Goal: Transaction & Acquisition: Register for event/course

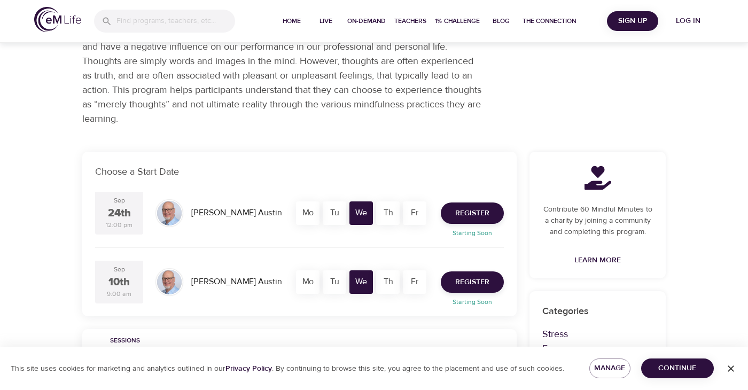
scroll to position [100, 0]
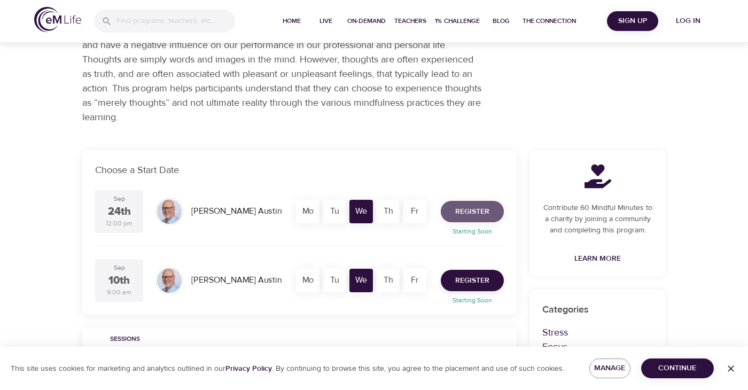
click at [472, 209] on span "Register" at bounding box center [472, 211] width 34 height 13
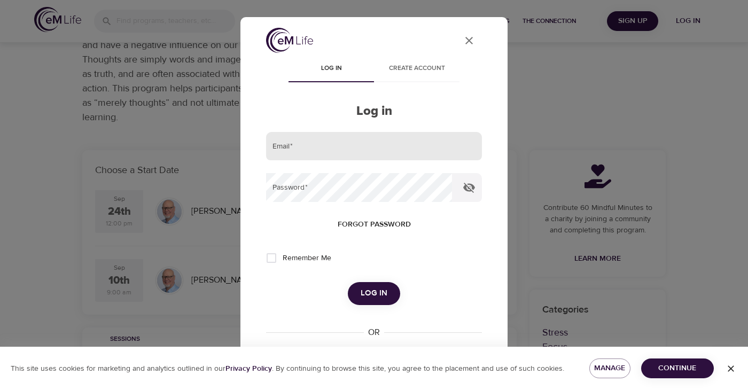
click at [333, 153] on input "email" at bounding box center [374, 146] width 216 height 29
type input "[PERSON_NAME][EMAIL_ADDRESS][PERSON_NAME][DOMAIN_NAME]"
click at [421, 69] on span "Create account" at bounding box center [416, 68] width 73 height 11
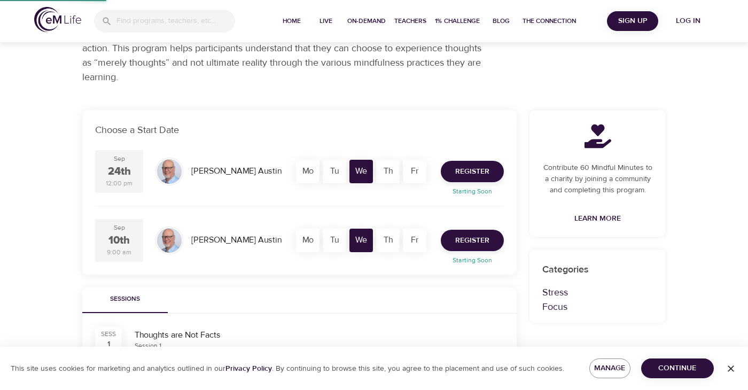
scroll to position [59, 0]
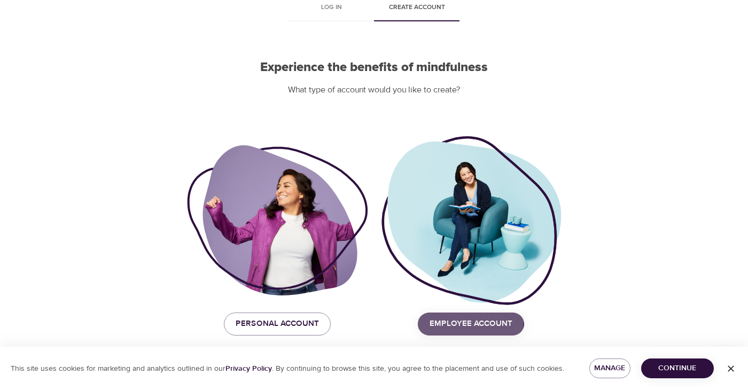
click at [448, 321] on span "Employee Account" at bounding box center [471, 324] width 83 height 14
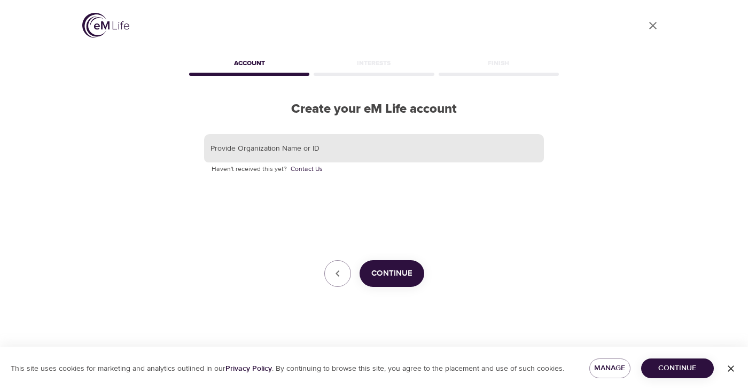
click at [291, 151] on input "text" at bounding box center [374, 148] width 340 height 29
type input "korn ferry"
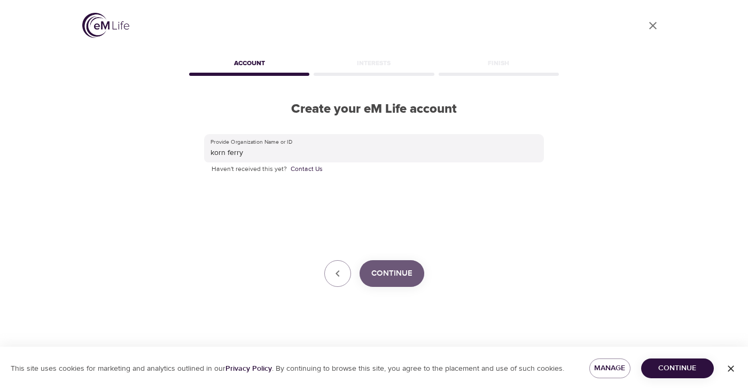
click at [380, 270] on span "Continue" at bounding box center [391, 274] width 41 height 14
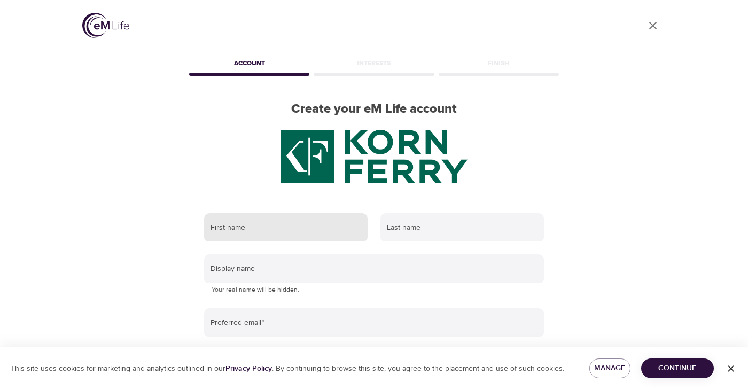
click at [295, 229] on input "text" at bounding box center [286, 227] width 164 height 29
type input "[PERSON_NAME]"
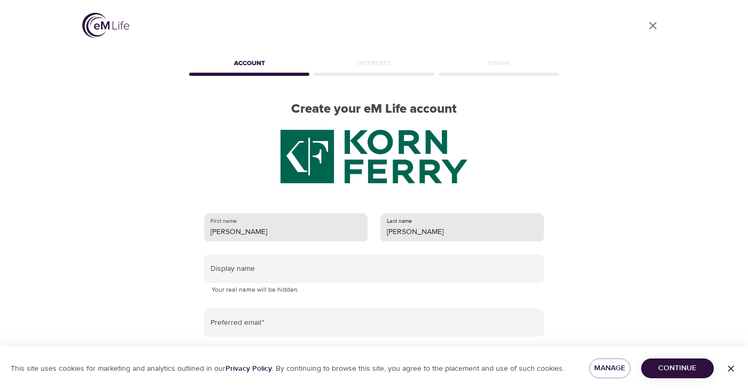
type input "[PERSON_NAME]"
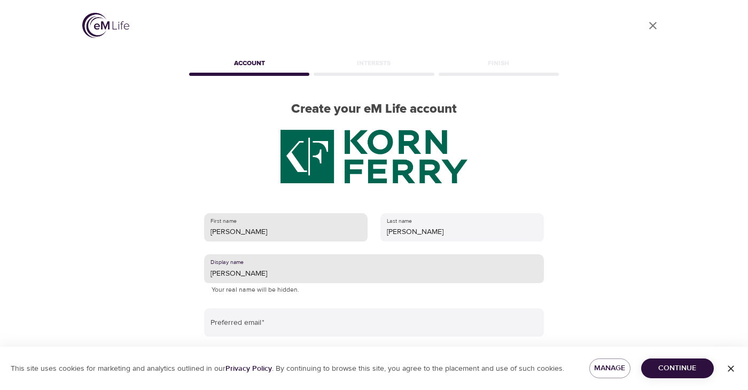
type input "[PERSON_NAME]"
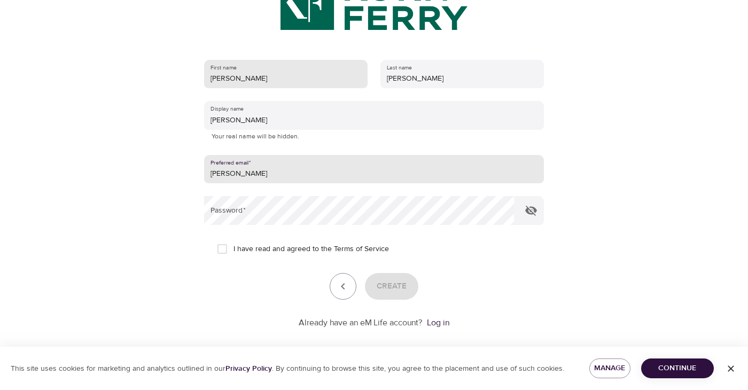
scroll to position [154, 0]
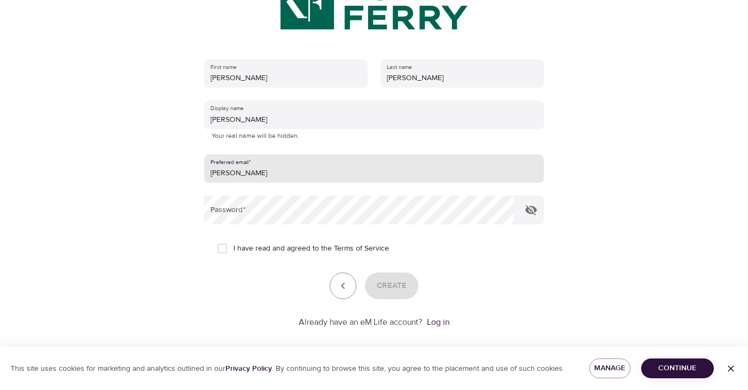
click at [232, 171] on input "[PERSON_NAME]" at bounding box center [374, 168] width 340 height 29
type input "[PERSON_NAME][EMAIL_ADDRESS][PERSON_NAME][DOMAIN_NAME]"
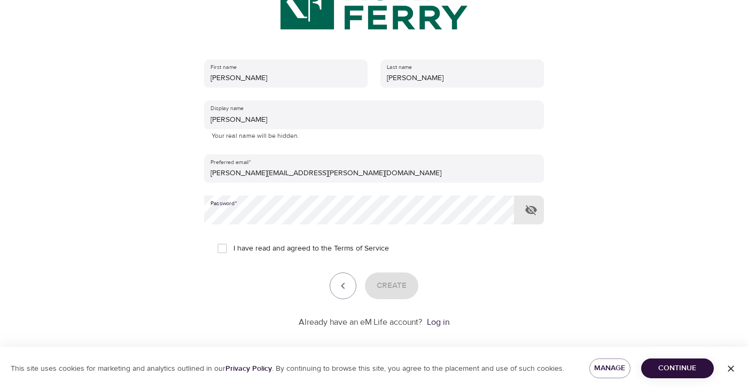
click at [530, 206] on icon "button" at bounding box center [531, 210] width 13 height 13
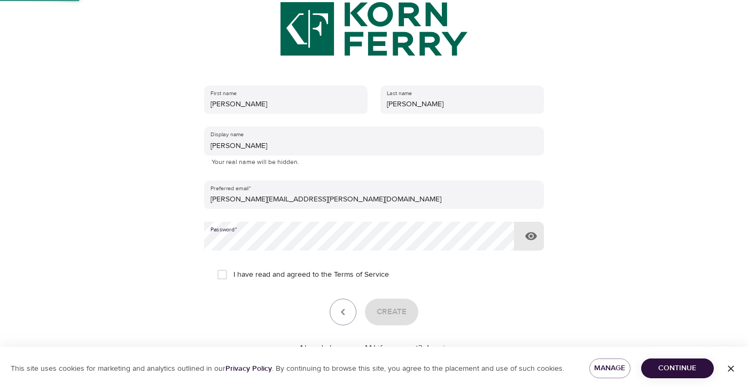
scroll to position [100, 0]
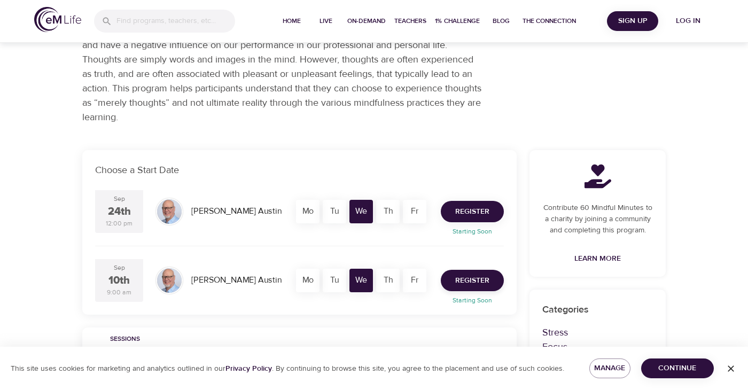
click at [471, 209] on span "Register" at bounding box center [472, 211] width 34 height 13
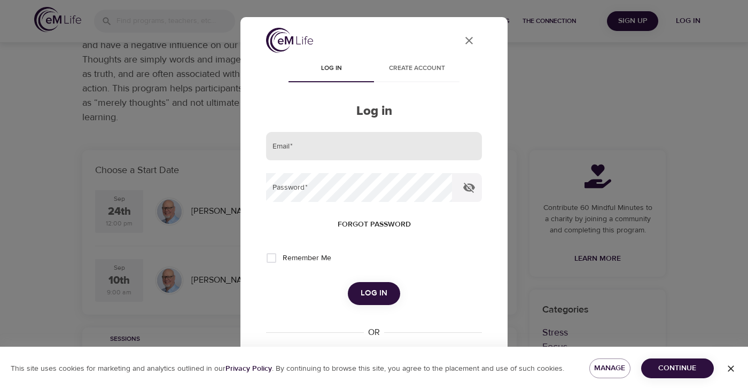
click at [320, 144] on input "email" at bounding box center [374, 146] width 216 height 29
type input "[PERSON_NAME][EMAIL_ADDRESS][PERSON_NAME][DOMAIN_NAME]"
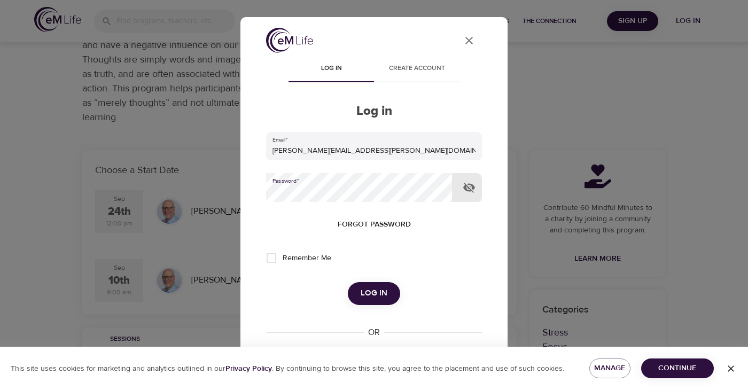
click at [270, 257] on input "Remember Me" at bounding box center [271, 258] width 22 height 22
checkbox input "true"
click at [374, 293] on span "Log in" at bounding box center [374, 293] width 27 height 14
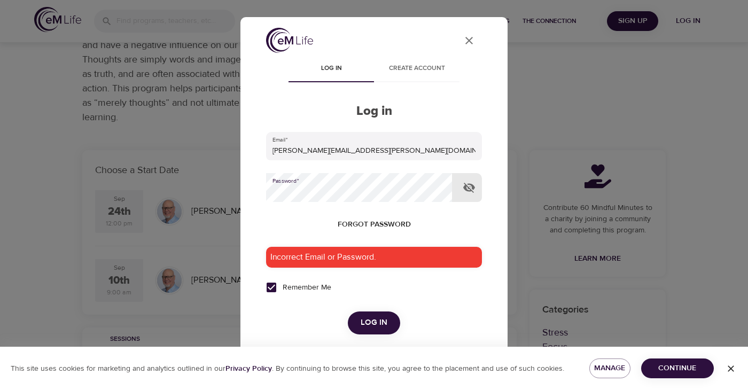
click at [250, 189] on div "User Profile Log in Create account Log in Email   * [PERSON_NAME][EMAIL_ADDRESS…" at bounding box center [373, 195] width 267 height 356
click at [375, 321] on span "Log in" at bounding box center [374, 323] width 27 height 14
click at [243, 189] on div "User Profile Log in Create account Log in Email   * [PERSON_NAME][EMAIL_ADDRESS…" at bounding box center [373, 195] width 267 height 356
click at [367, 322] on span "Log in" at bounding box center [374, 323] width 27 height 14
click at [355, 224] on span "Forgot password" at bounding box center [374, 224] width 73 height 13
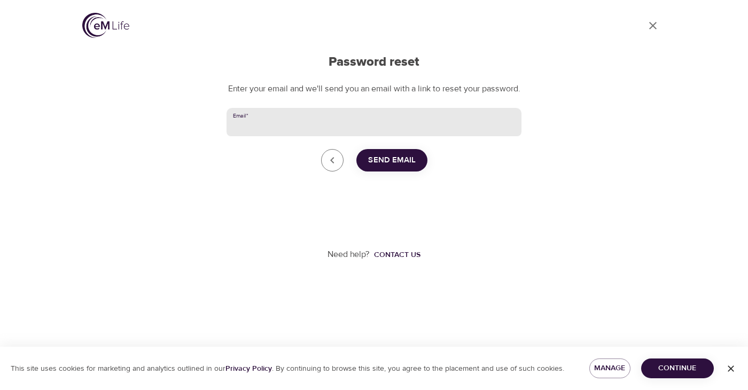
click at [342, 133] on input "Email   *" at bounding box center [374, 122] width 295 height 29
type input "[PERSON_NAME][EMAIL_ADDRESS][PERSON_NAME][DOMAIN_NAME]"
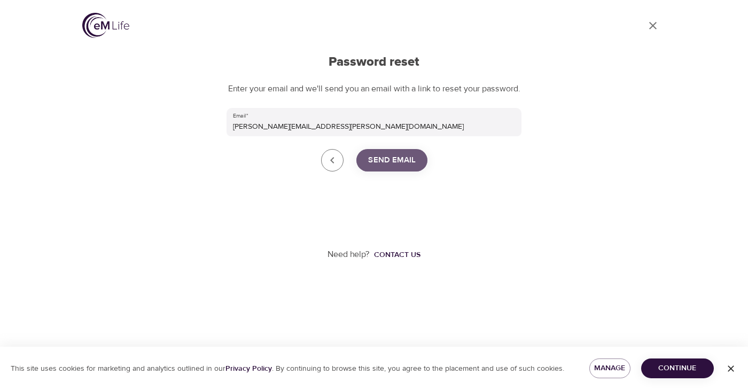
click at [394, 167] on span "Send Email" at bounding box center [392, 160] width 48 height 14
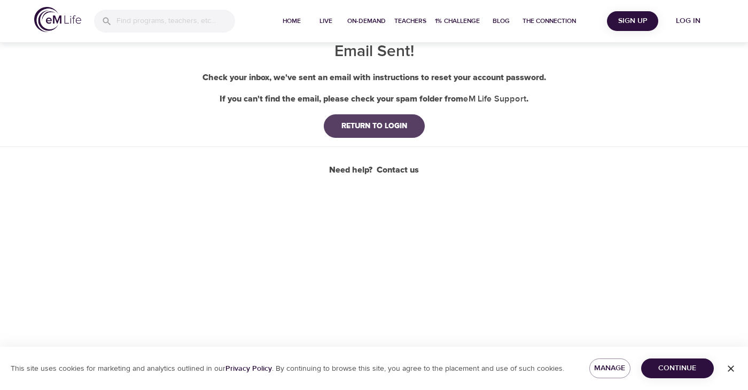
click at [359, 125] on div "RETURN TO LOGIN" at bounding box center [374, 126] width 83 height 11
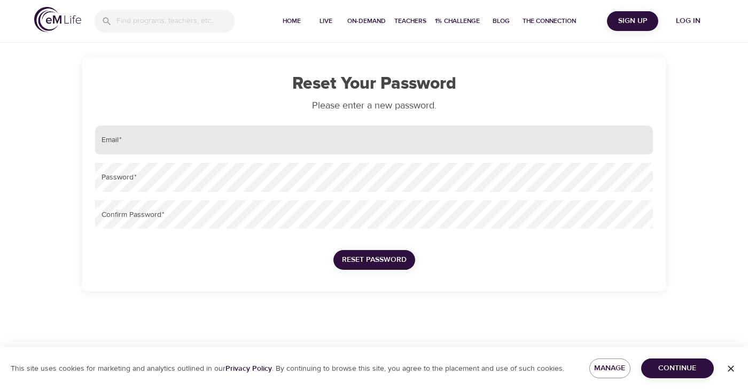
click at [296, 146] on input "email" at bounding box center [374, 140] width 558 height 29
type input "[PERSON_NAME][EMAIL_ADDRESS][PERSON_NAME][DOMAIN_NAME]"
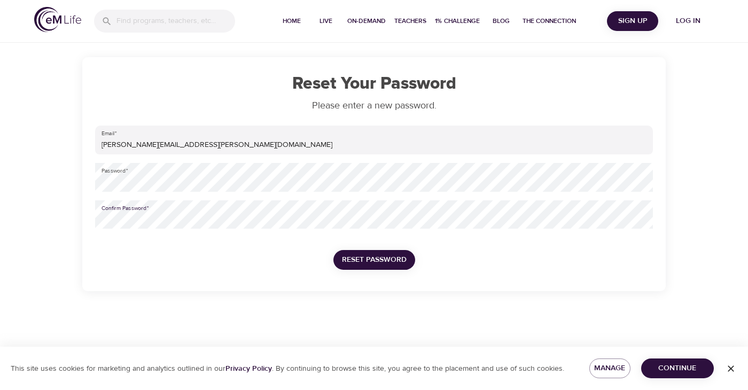
click at [65, 218] on div "Reset Your Password Please enter a new password. Email   * katharine.wurtz@korn…" at bounding box center [374, 145] width 748 height 291
click at [75, 178] on div "Reset Your Password Please enter a new password. Email   * katharine.wurtz@korn…" at bounding box center [373, 174] width 609 height 234
click at [80, 218] on div "Reset Your Password Please enter a new password. Email   * katharine.wurtz@korn…" at bounding box center [373, 174] width 609 height 234
click at [348, 257] on span "Reset Password" at bounding box center [374, 259] width 65 height 13
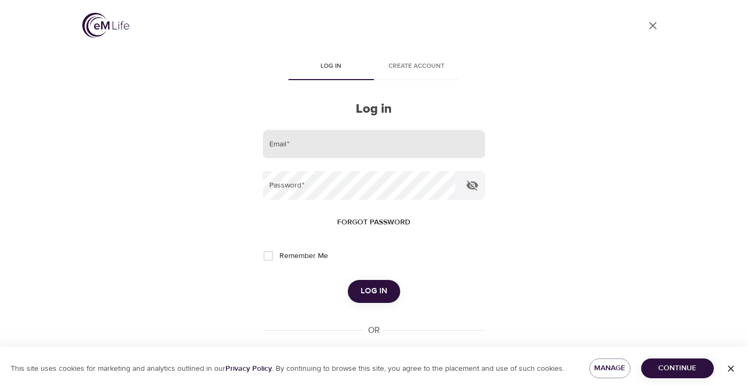
click at [318, 149] on input "email" at bounding box center [374, 144] width 222 height 29
type input "[PERSON_NAME][EMAIL_ADDRESS][PERSON_NAME][DOMAIN_NAME]"
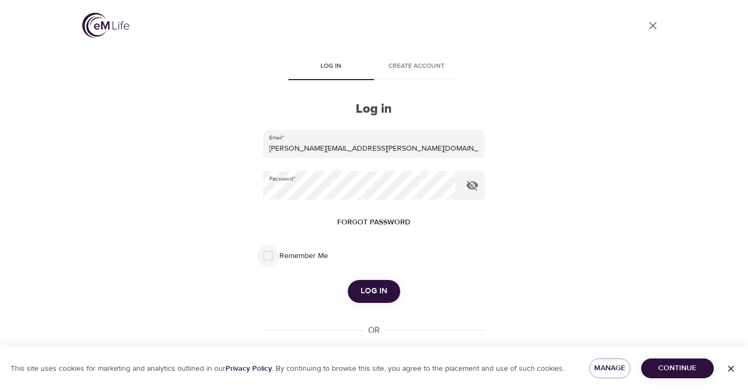
click at [269, 252] on input "Remember Me" at bounding box center [268, 256] width 22 height 22
checkbox input "true"
click at [368, 293] on span "Log in" at bounding box center [374, 291] width 27 height 14
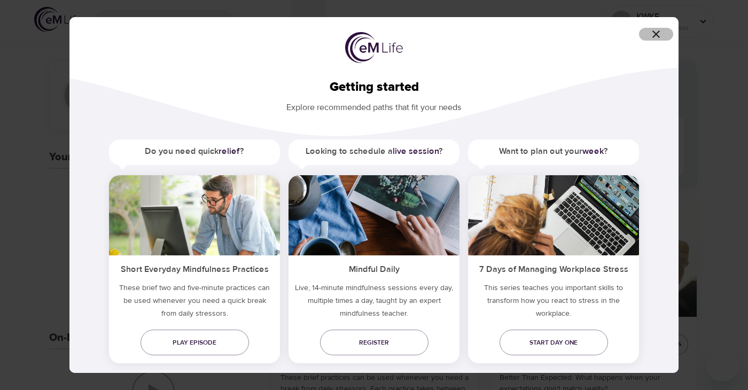
click at [651, 31] on icon "button" at bounding box center [656, 34] width 13 height 13
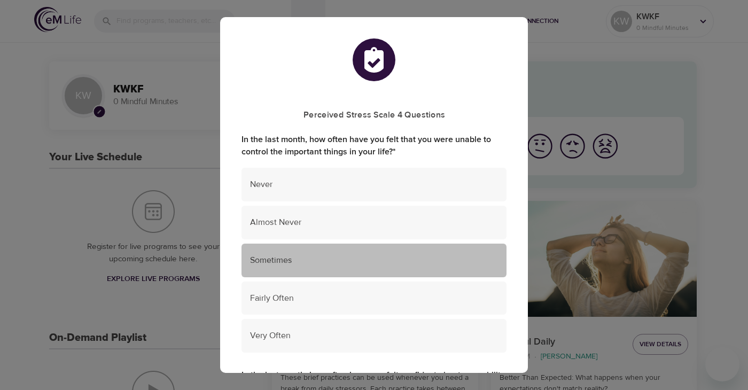
click at [289, 257] on span "Sometimes" at bounding box center [374, 260] width 248 height 12
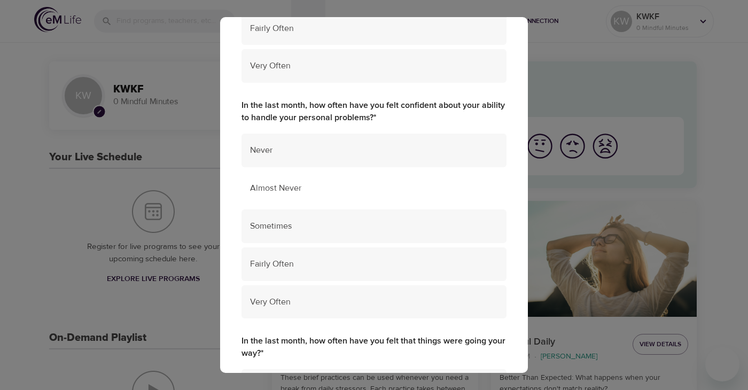
scroll to position [271, 0]
click at [294, 260] on span "Fairly Often" at bounding box center [374, 263] width 248 height 12
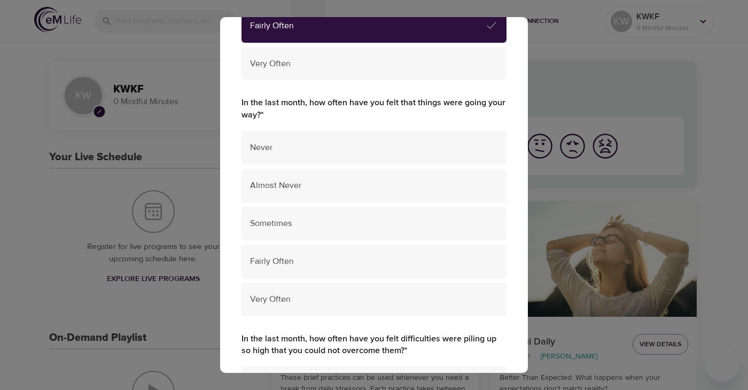
scroll to position [509, 0]
click at [293, 258] on span "Fairly Often" at bounding box center [374, 261] width 248 height 12
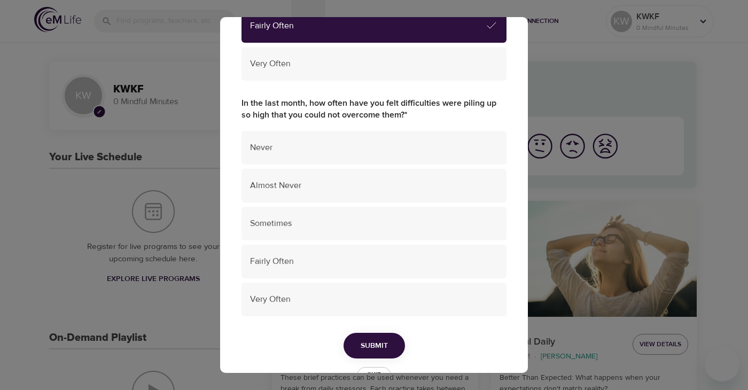
scroll to position [743, 0]
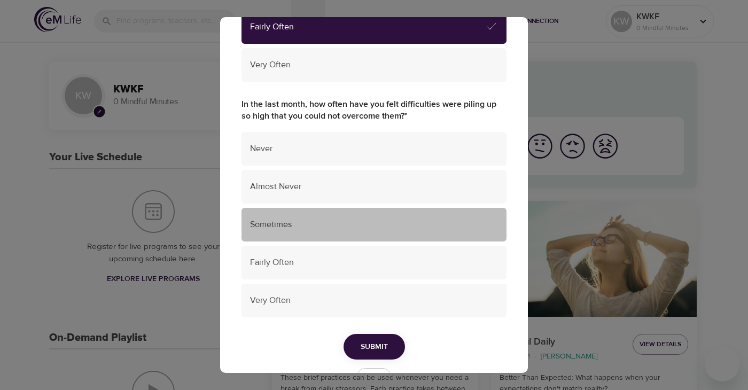
click at [296, 223] on span "Sometimes" at bounding box center [374, 225] width 248 height 12
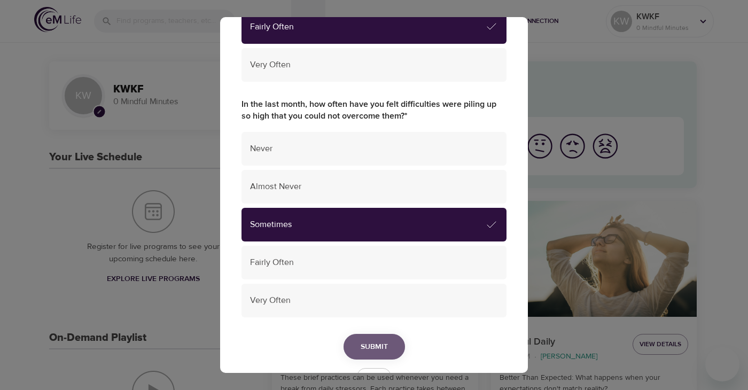
click at [375, 347] on span "Submit" at bounding box center [374, 346] width 27 height 13
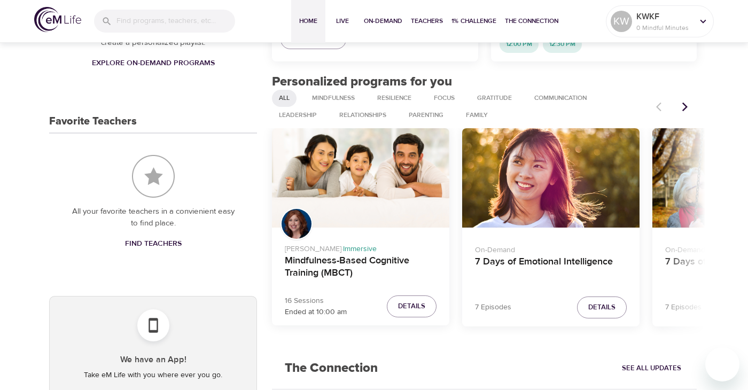
scroll to position [400, 0]
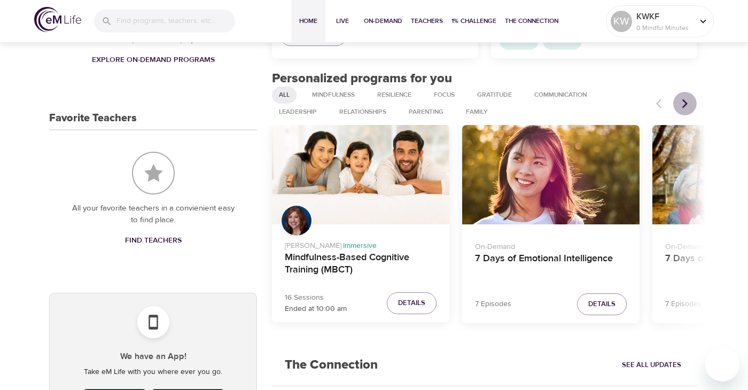
click at [686, 104] on icon "Next items" at bounding box center [684, 103] width 5 height 9
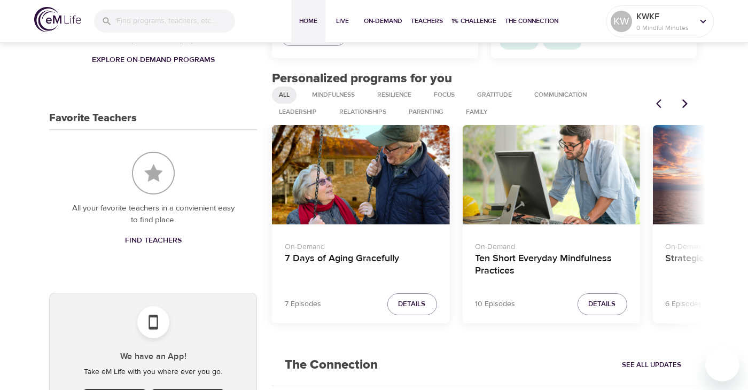
click at [686, 104] on icon "Next items" at bounding box center [684, 103] width 5 height 9
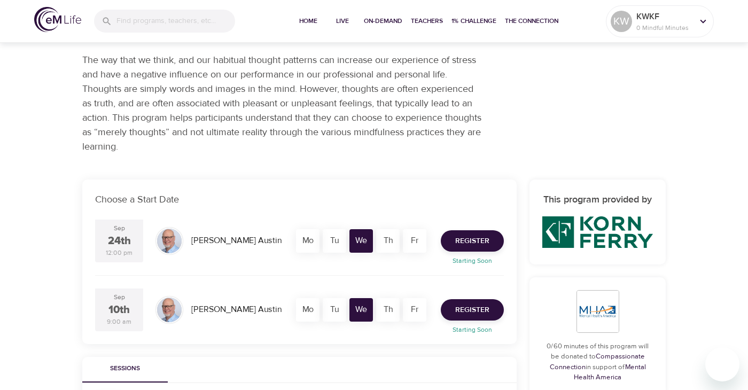
scroll to position [71, 0]
